Goal: Download file/media

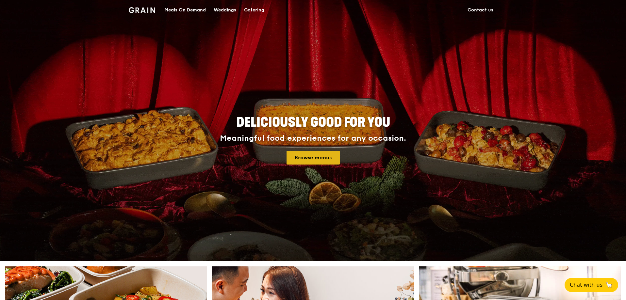
click at [310, 160] on link "Browse menus" at bounding box center [313, 158] width 53 height 14
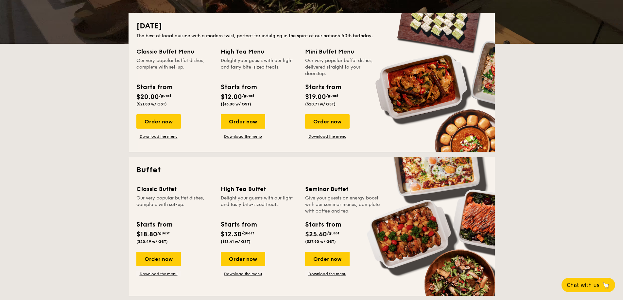
scroll to position [163, 0]
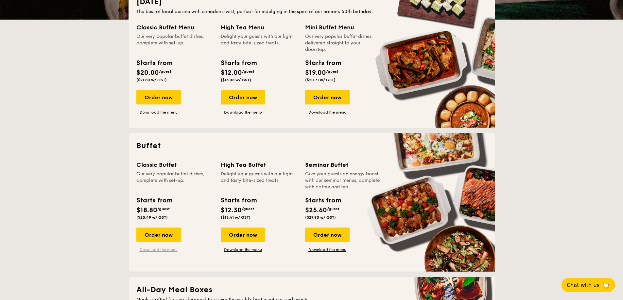
click at [155, 251] on link "Download the menu" at bounding box center [158, 249] width 44 height 5
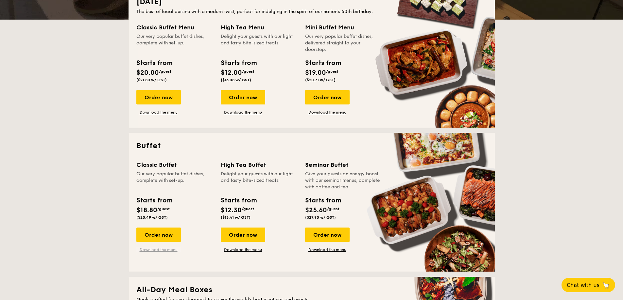
click at [157, 251] on link "Download the menu" at bounding box center [158, 249] width 44 height 5
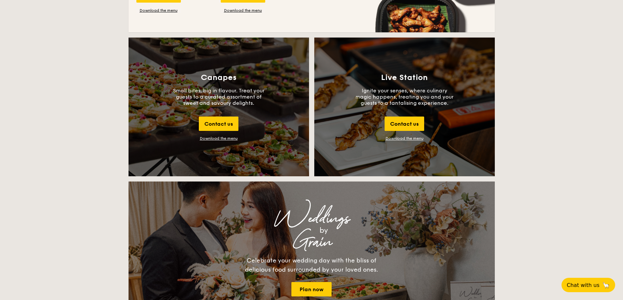
scroll to position [708, 0]
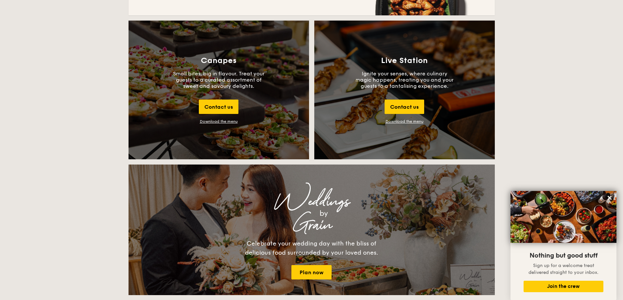
click at [416, 122] on link "Download the menu" at bounding box center [404, 121] width 38 height 5
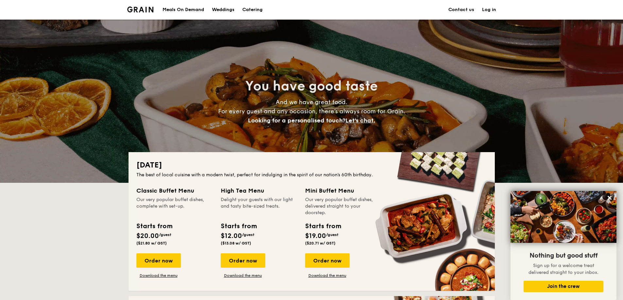
click at [148, 9] on img at bounding box center [140, 10] width 26 height 6
